Goal: Check status: Check status

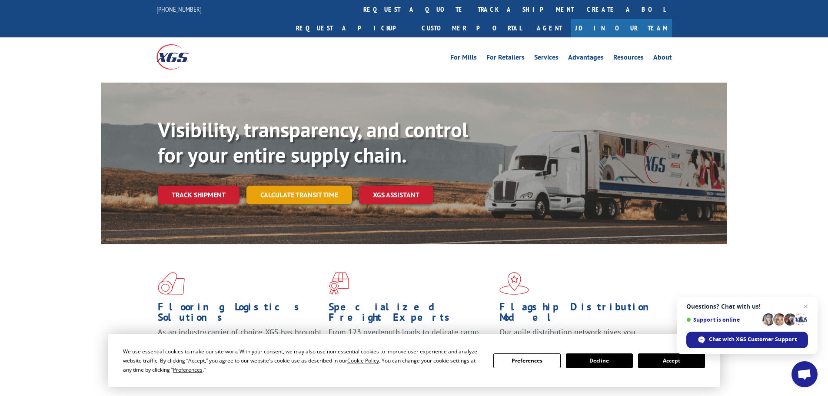
click at [283, 186] on link "Calculate transit time" at bounding box center [300, 195] width 106 height 19
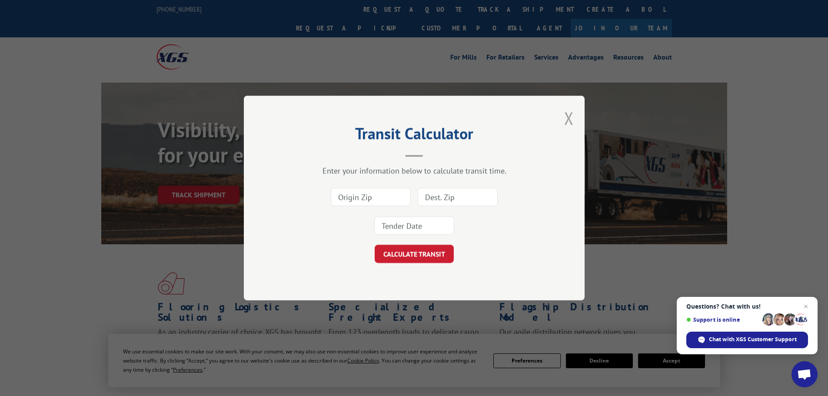
click at [566, 120] on button "Close modal" at bounding box center [569, 118] width 10 height 23
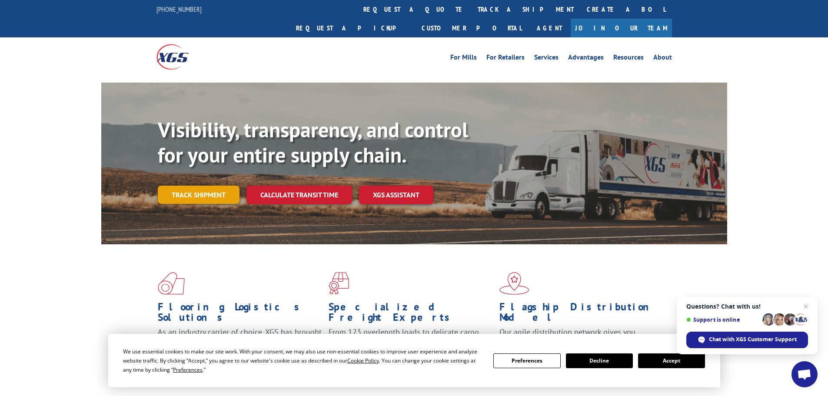
click at [198, 186] on link "Track shipment" at bounding box center [199, 195] width 82 height 18
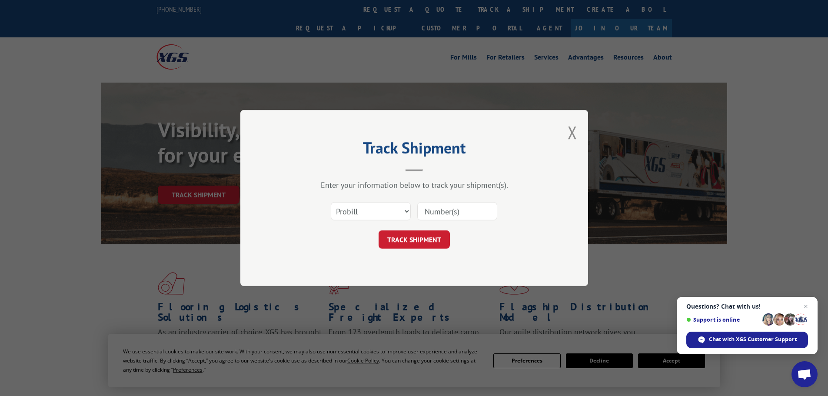
click at [475, 211] on input at bounding box center [457, 211] width 80 height 18
paste input "15340330"
type input "15340330"
click at [421, 239] on button "TRACK SHIPMENT" at bounding box center [414, 239] width 71 height 18
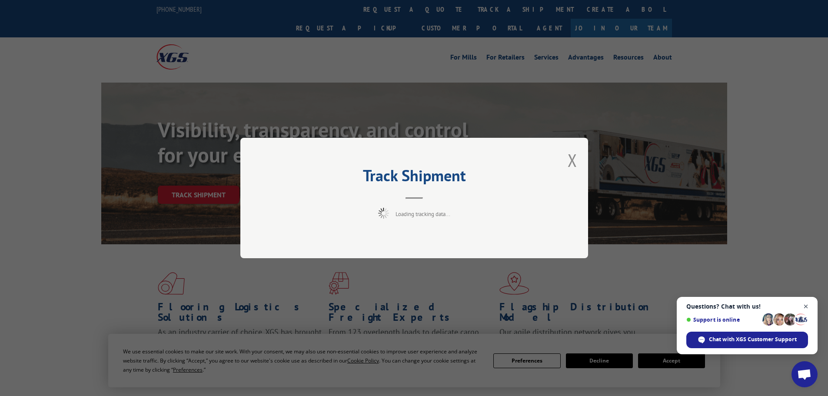
click at [808, 303] on span "Close chat" at bounding box center [806, 306] width 11 height 11
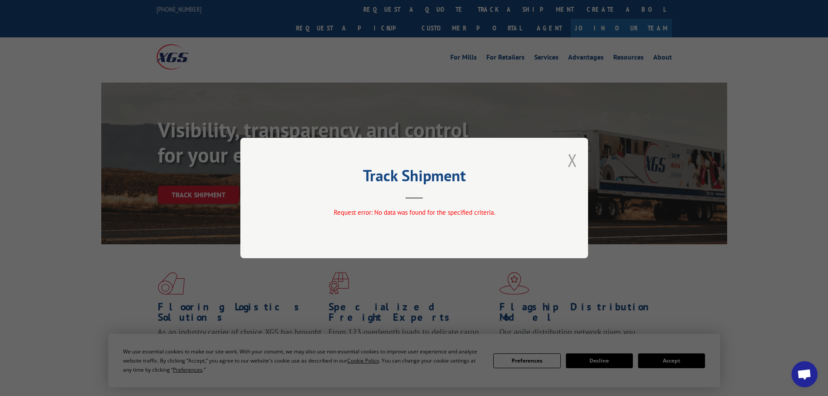
click at [574, 163] on button "Close modal" at bounding box center [573, 160] width 10 height 23
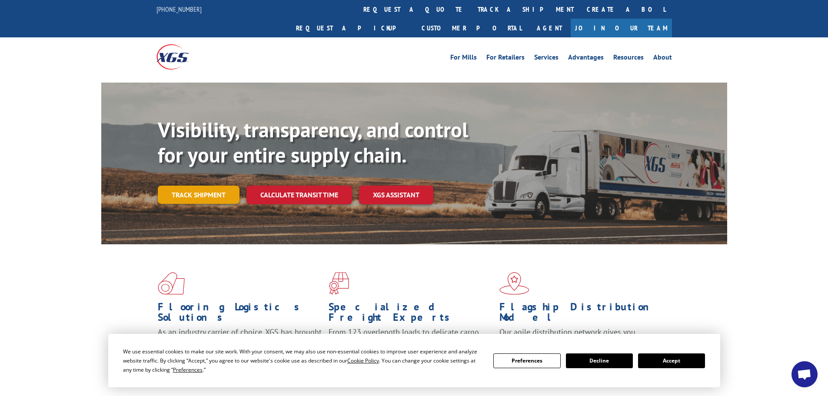
click at [216, 186] on link "Track shipment" at bounding box center [199, 195] width 82 height 18
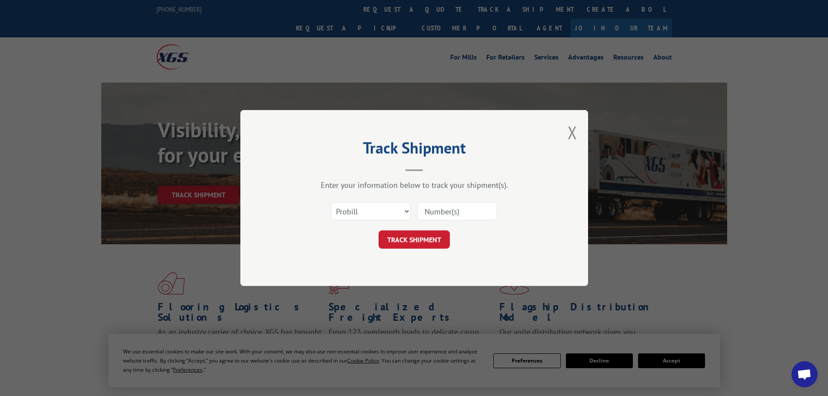
paste input "15340330"
type input "15340330"
click at [429, 239] on button "TRACK SHIPMENT" at bounding box center [414, 239] width 71 height 18
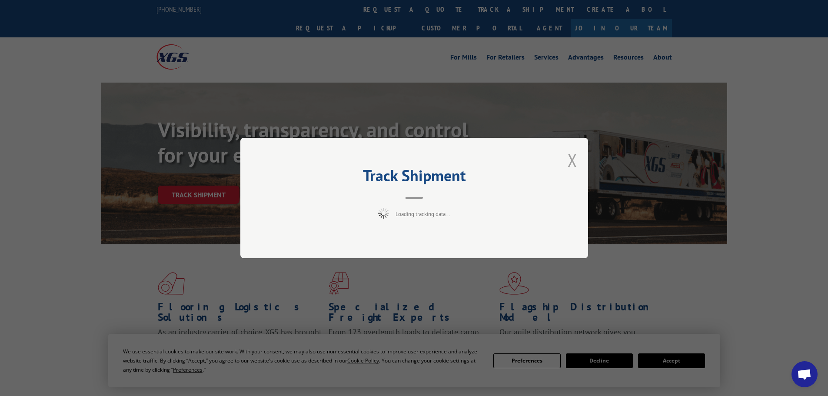
click at [573, 160] on button "Close modal" at bounding box center [573, 160] width 10 height 23
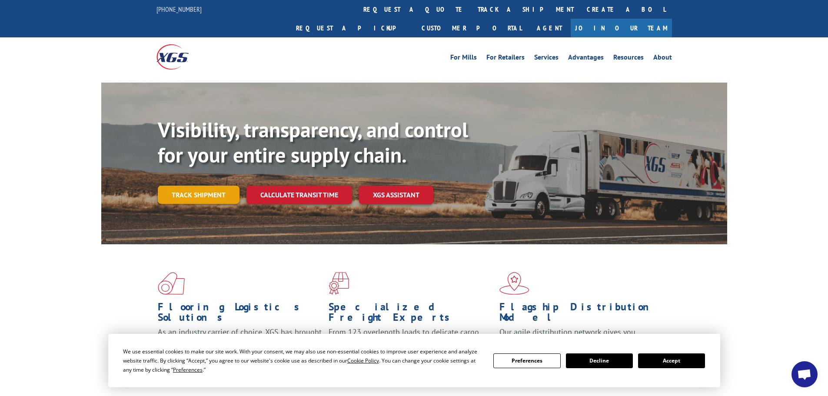
click at [214, 186] on link "Track shipment" at bounding box center [199, 195] width 82 height 18
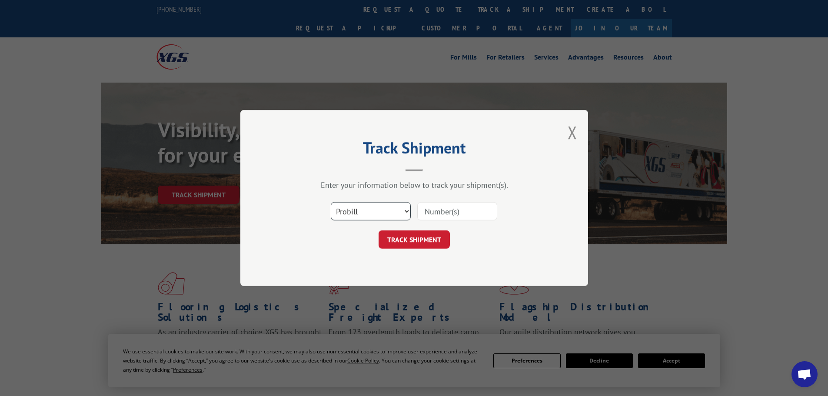
click at [381, 208] on select "Select category... Probill BOL PO" at bounding box center [371, 211] width 80 height 18
select select "bol"
click at [331, 202] on select "Select category... Probill BOL PO" at bounding box center [371, 211] width 80 height 18
click at [444, 208] on input at bounding box center [457, 211] width 80 height 18
paste input "15340330"
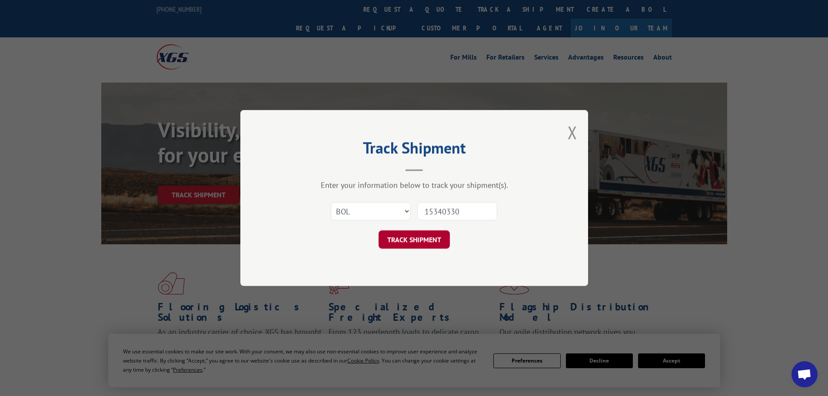
type input "15340330"
click at [404, 234] on button "TRACK SHIPMENT" at bounding box center [414, 239] width 71 height 18
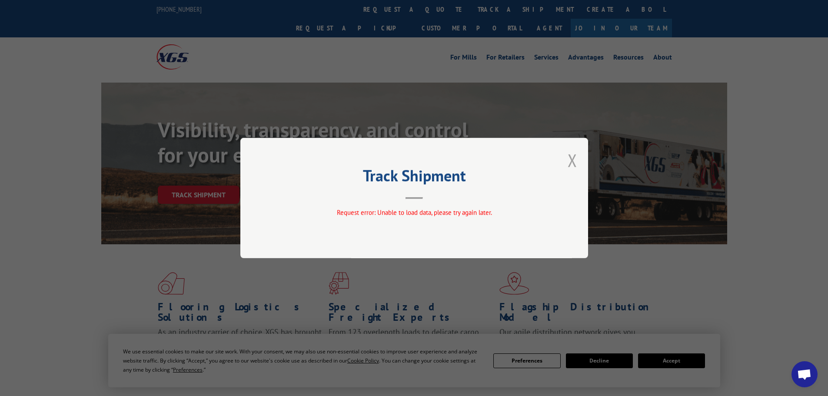
click at [573, 155] on button "Close modal" at bounding box center [573, 160] width 10 height 23
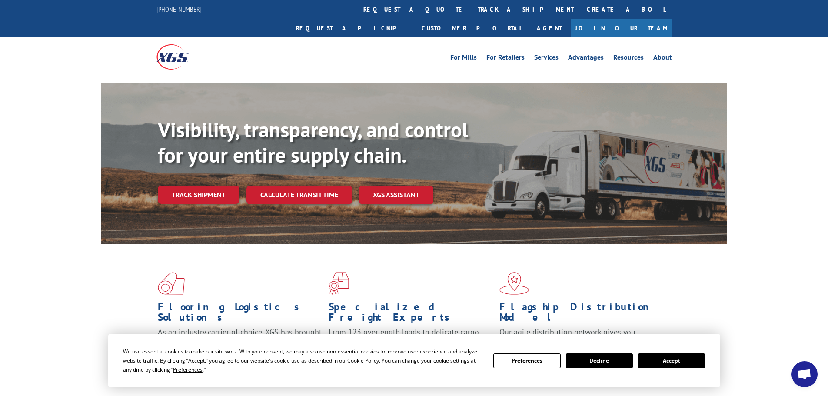
click at [683, 359] on button "Accept" at bounding box center [671, 360] width 67 height 15
